Goal: Navigation & Orientation: Find specific page/section

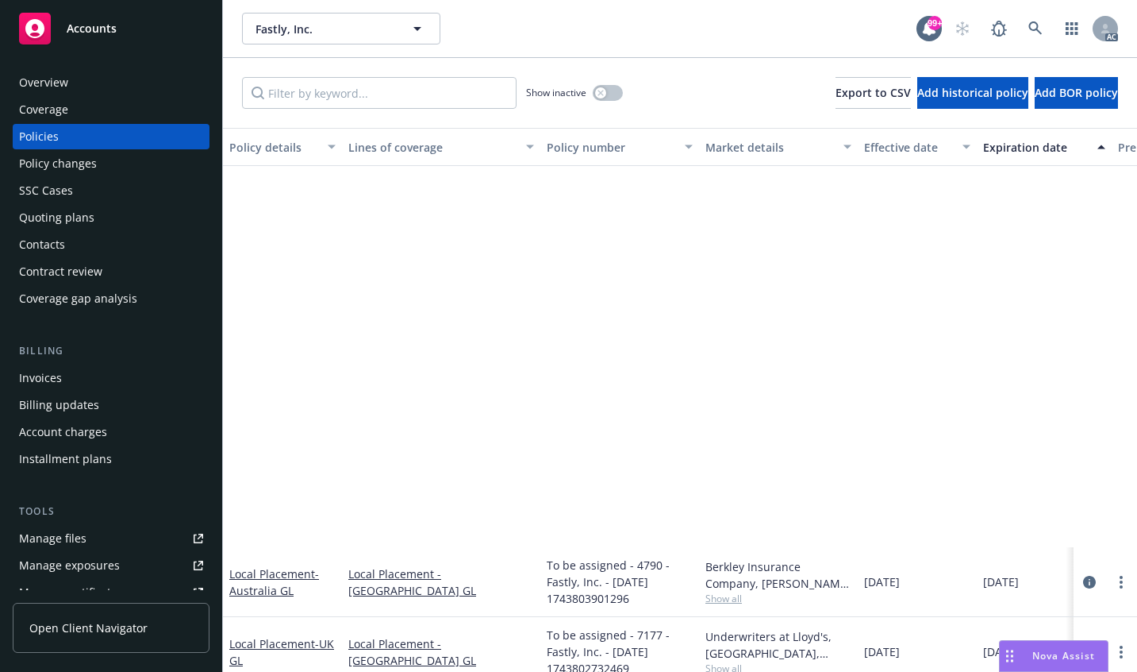
scroll to position [476, 0]
